Goal: Task Accomplishment & Management: Complete application form

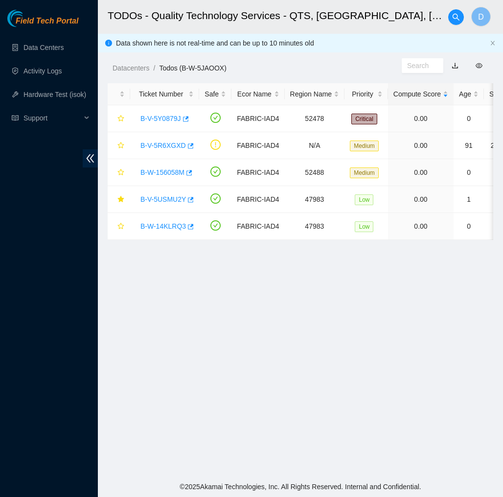
click at [58, 22] on span "Field Tech Portal" at bounding box center [47, 21] width 63 height 9
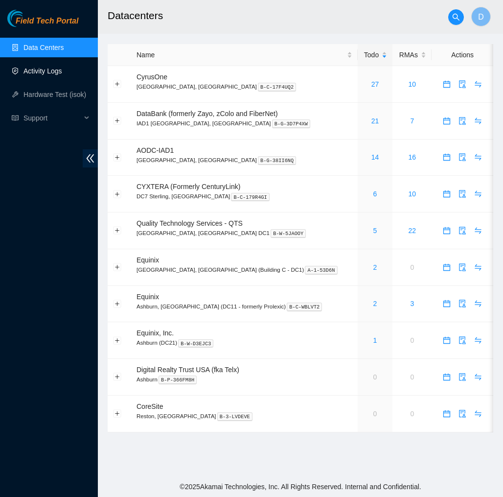
click at [41, 72] on link "Activity Logs" at bounding box center [42, 71] width 39 height 8
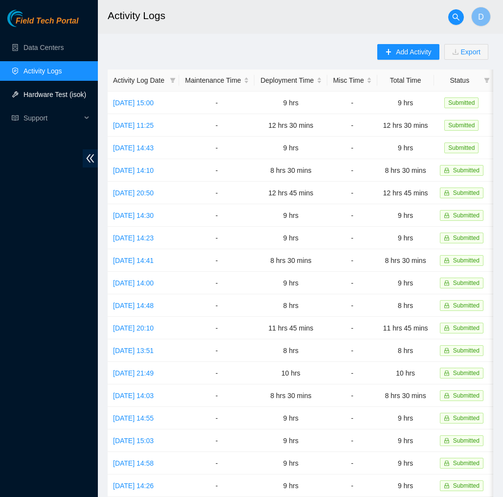
click at [59, 98] on link "Hardware Test (isok)" at bounding box center [54, 95] width 63 height 8
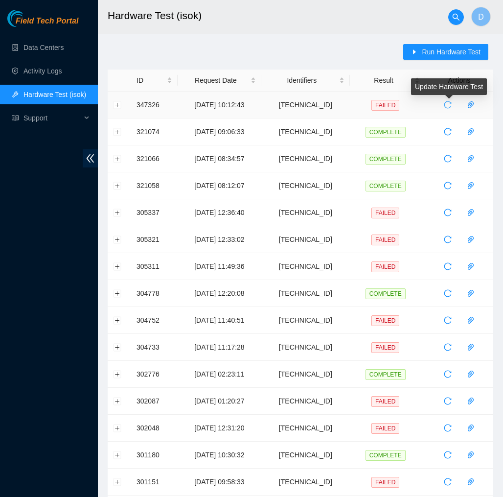
click at [451, 103] on icon "reload" at bounding box center [448, 105] width 8 height 8
click at [115, 104] on button "Expand row" at bounding box center [118, 105] width 8 height 8
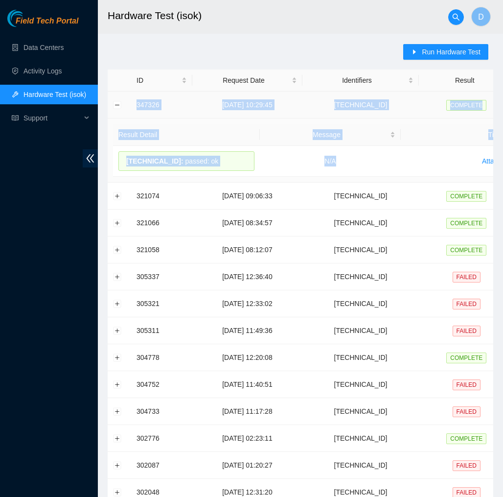
drag, startPoint x: 354, startPoint y: 161, endPoint x: 136, endPoint y: 100, distance: 226.6
click at [136, 100] on tbody "347326 08-10-2025 10:29:45 23.52.15.141 COMPLETE Result Detail Message Ticket I…" at bounding box center [358, 393] width 500 height 602
copy tbody "347326 08-10-2025 10:29:45 23.52.15.141 COMPLETE Result Detail Message Ticket I…"
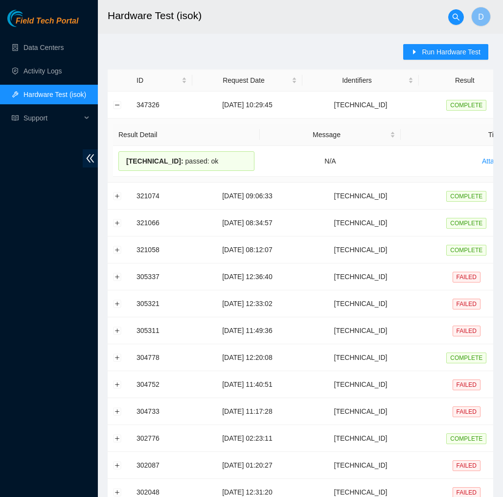
click at [192, 51] on div "Run Hardware Test ID Request Date Identifiers Result Actions 347326 08-10-2025 …" at bounding box center [301, 384] width 386 height 681
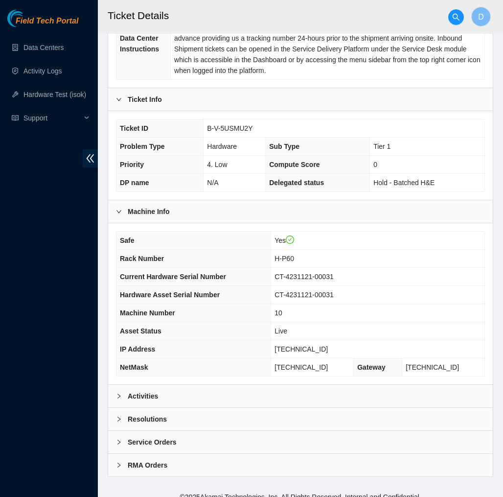
scroll to position [189, 0]
click at [222, 387] on div "Activities" at bounding box center [300, 396] width 385 height 23
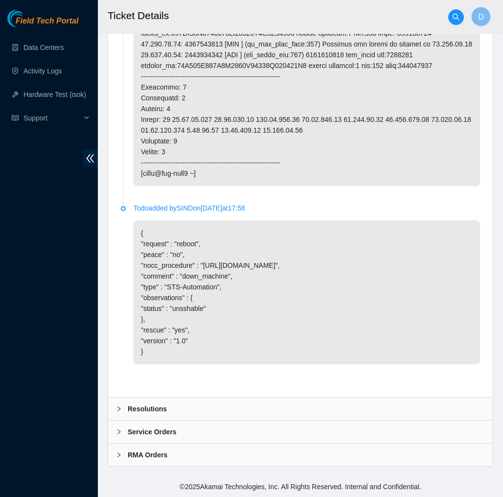
scroll to position [2232, 0]
click at [217, 400] on div "Resolutions" at bounding box center [300, 408] width 385 height 23
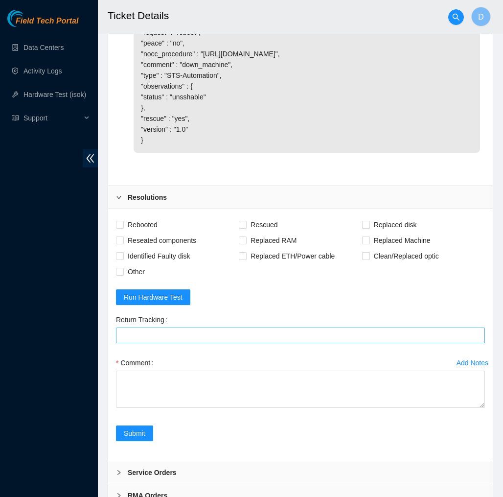
scroll to position [2375, 0]
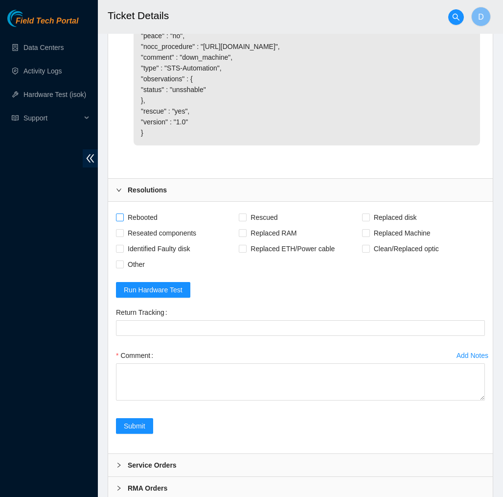
click at [147, 225] on span "Rebooted" at bounding box center [143, 217] width 38 height 16
click at [123, 220] on input "Rebooted" at bounding box center [119, 216] width 7 height 7
checkbox input "true"
click at [248, 225] on span "Rescued" at bounding box center [264, 217] width 35 height 16
click at [246, 220] on input "Rescued" at bounding box center [242, 216] width 7 height 7
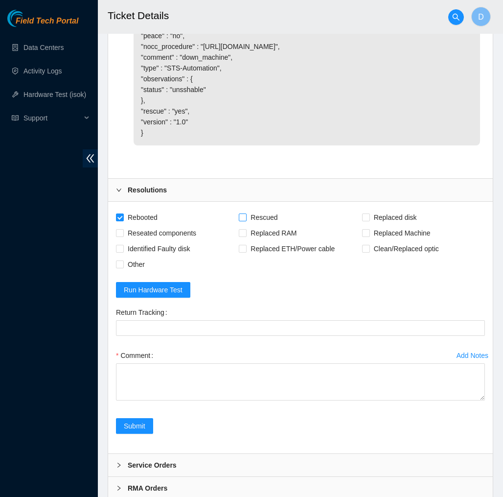
checkbox input "true"
click at [171, 241] on span "Reseated components" at bounding box center [162, 233] width 76 height 16
click at [123, 236] on input "Reseated components" at bounding box center [119, 232] width 7 height 7
checkbox input "true"
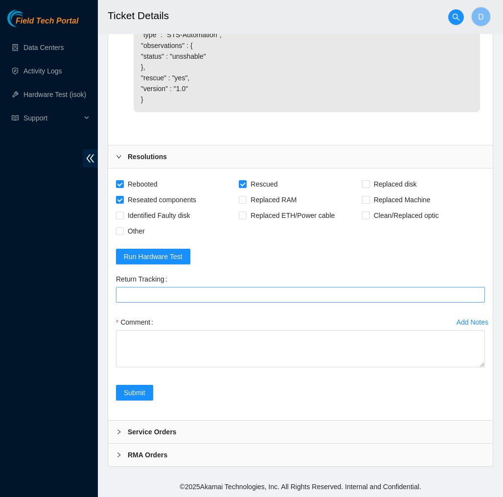
scroll to position [2452, 0]
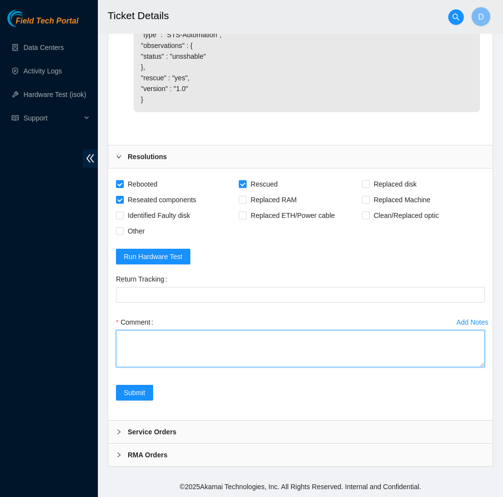
click at [343, 367] on textarea "Comment" at bounding box center [300, 348] width 369 height 37
click at [250, 367] on textarea "Comment" at bounding box center [300, 348] width 369 height 37
paste textarea "347326 08-10-2025 10:29:45 23.52.15.141 COMPLETE Result Detail Message Ticket I…"
click at [121, 367] on textarea "347326 08-10-2025 10:29:45 23.52.15.141 COMPLETE Result Detail Message Ticket I…" at bounding box center [300, 348] width 369 height 37
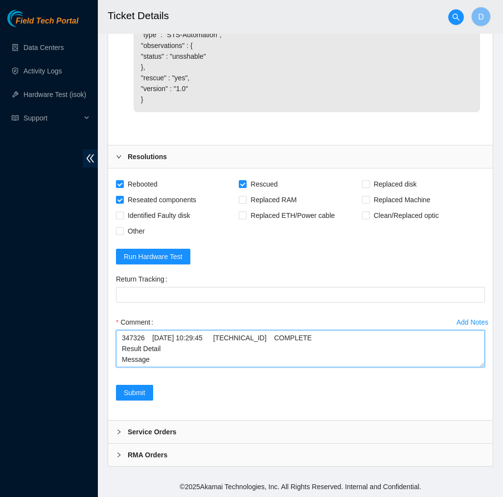
click at [198, 364] on textarea "347326 08-10-2025 10:29:45 23.52.15.141 COMPLETE Result Detail Message Ticket I…" at bounding box center [300, 348] width 369 height 37
paste textarea "Verified machine S/N safely powered down Machine reboot Rescue configure reboot…"
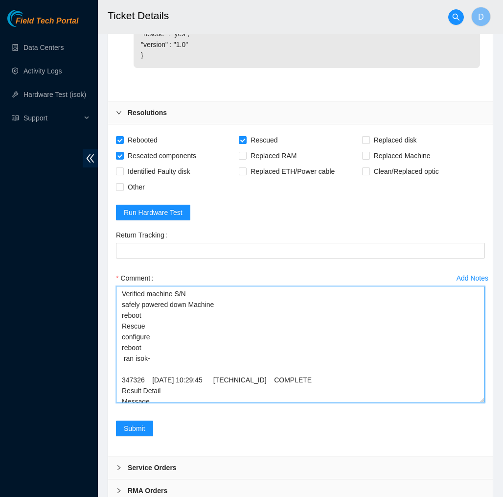
click at [459, 403] on textarea "Verified machine S/N safely powered down Machine reboot Rescue configure reboot…" at bounding box center [300, 344] width 369 height 117
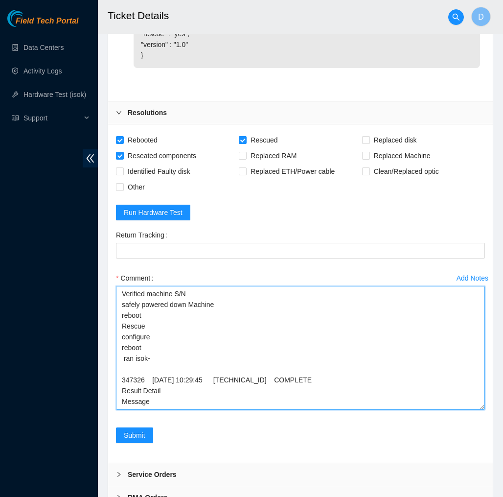
click at [195, 392] on textarea "Verified machine S/N safely powered down Machine reboot Rescue configure reboot…" at bounding box center [300, 348] width 369 height 124
click at [241, 380] on textarea "Verified machine S/N safely powered down Machine reboot Rescue configure reboot…" at bounding box center [300, 348] width 369 height 124
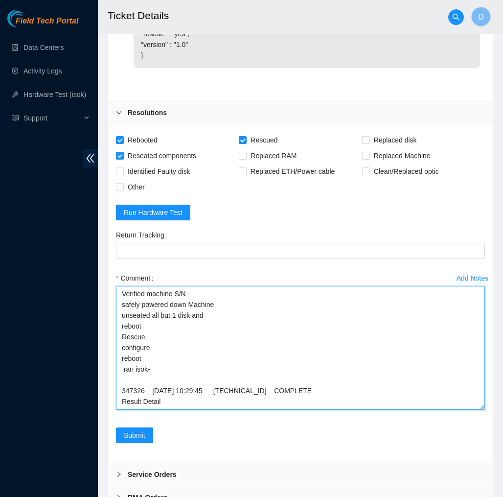
click at [177, 407] on textarea "Verified machine S/N safely powered down Machine unseated all but 1 disk and re…" at bounding box center [300, 348] width 369 height 124
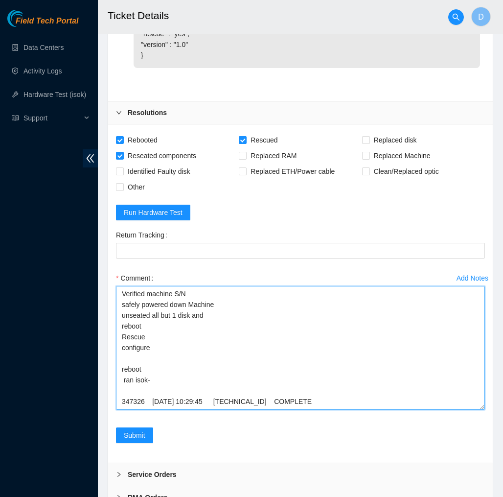
click at [213, 389] on textarea "Verified machine S/N safely powered down Machine unseated all but 1 disk and re…" at bounding box center [300, 348] width 369 height 124
click at [125, 410] on textarea "Verified machine S/N safely powered down Machine unseated all but 1 disk and th…" at bounding box center [300, 348] width 369 height 124
click at [239, 388] on textarea "Verified machine S/N safely powered down Machine unseated all but 1 disk and th…" at bounding box center [300, 348] width 369 height 124
click at [421, 394] on textarea "Verified machine S/N safely powered down Machine unseated all but 1 disk and th…" at bounding box center [300, 348] width 369 height 124
click at [422, 389] on textarea "Verified machine S/N safely powered down Machine unseated all but 1 disk and th…" at bounding box center [300, 348] width 369 height 124
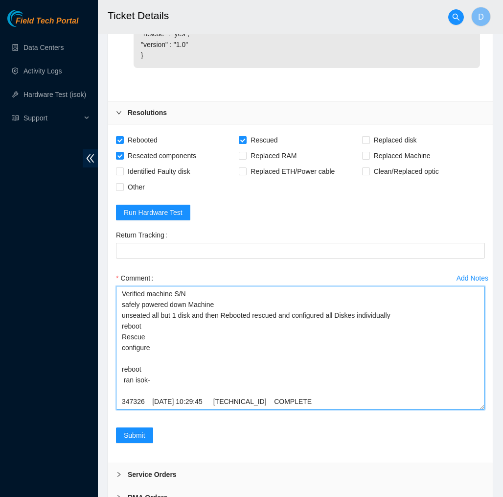
drag, startPoint x: 365, startPoint y: 407, endPoint x: 274, endPoint y: 435, distance: 95.9
click at [274, 410] on textarea "Verified machine S/N safely powered down Machine unseated all but 1 disk and th…" at bounding box center [300, 348] width 369 height 124
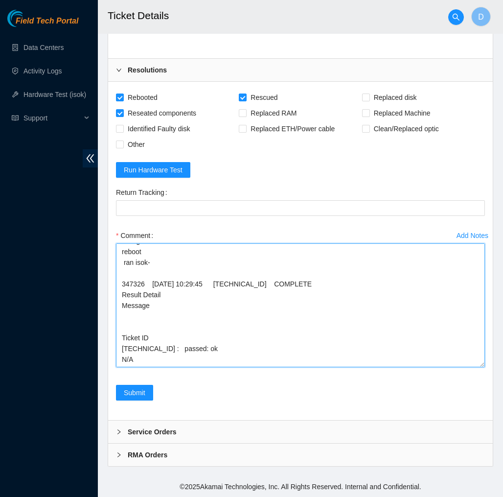
scroll to position [2570, 0]
type textarea "Verified machine S/N safely powered down Machine unseated all but 1 disk and th…"
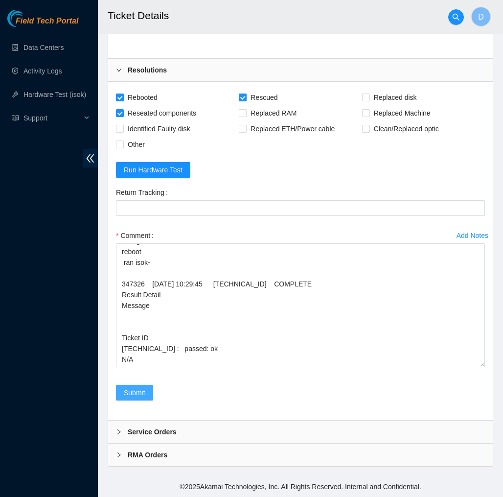
click at [145, 389] on span "Submit" at bounding box center [135, 392] width 22 height 11
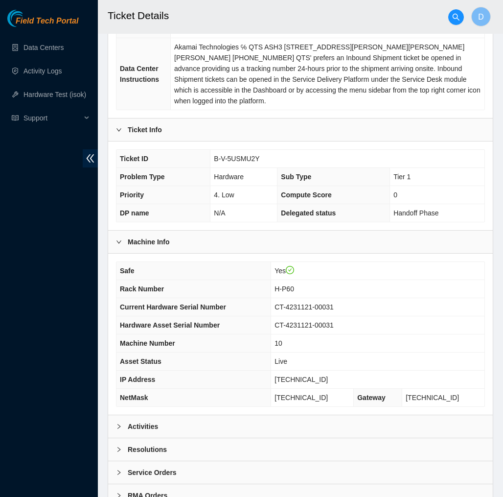
scroll to position [189, 0]
